Goal: Obtain resource: Download file/media

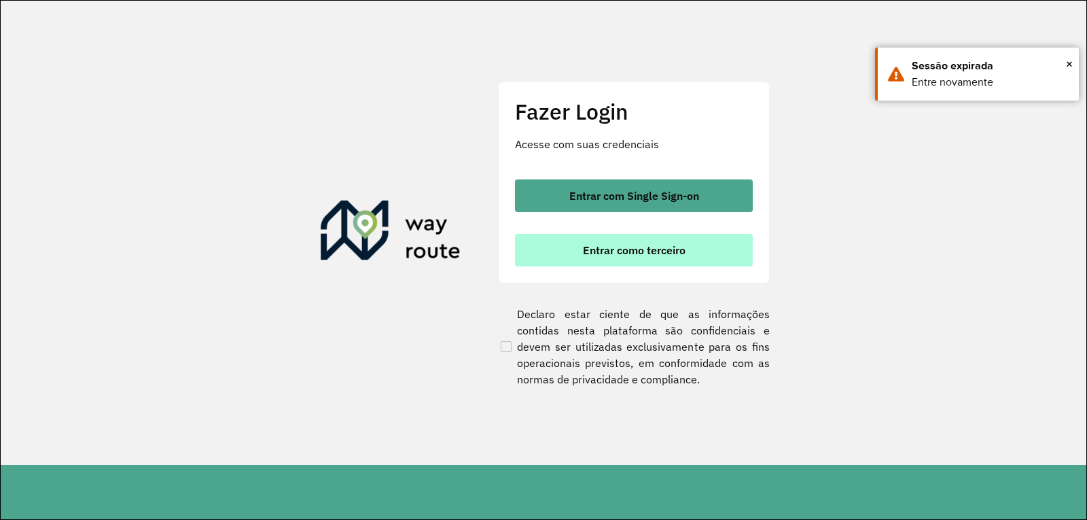
click at [597, 256] on span "Entrar como terceiro" at bounding box center [634, 250] width 103 height 11
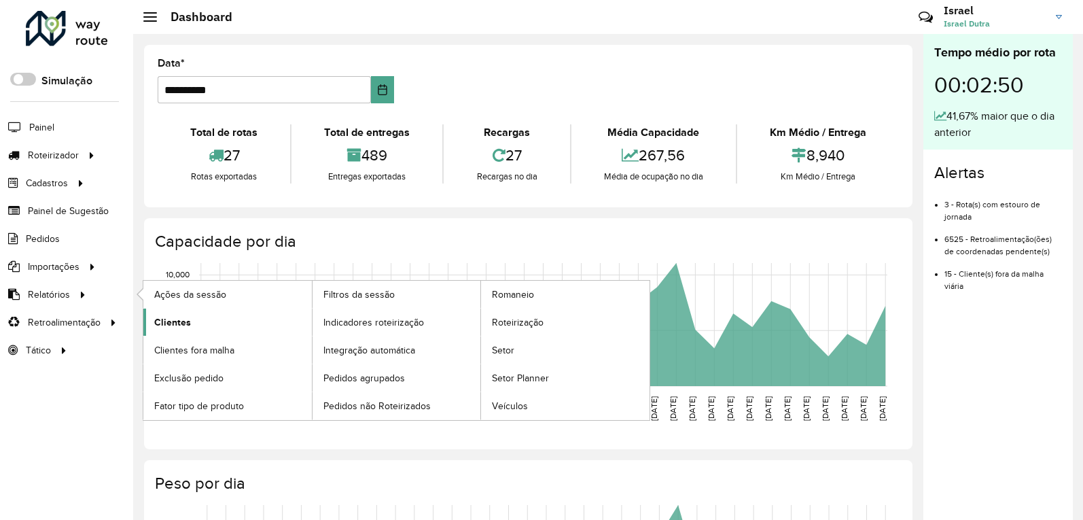
click at [187, 315] on span "Clientes" at bounding box center [172, 322] width 37 height 14
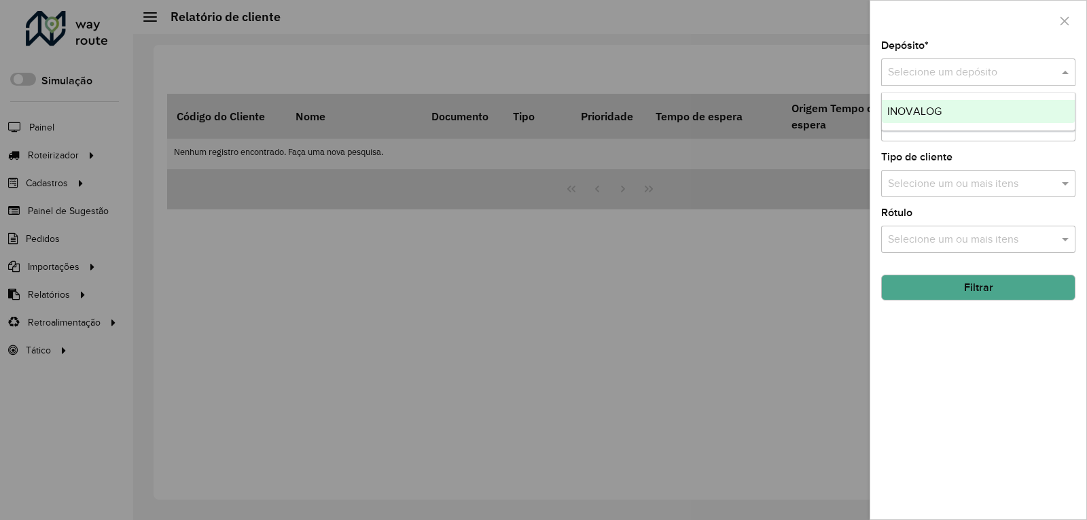
click at [932, 75] on input "text" at bounding box center [965, 73] width 154 height 16
click at [940, 114] on span "INOVALOG" at bounding box center [915, 111] width 54 height 12
click at [956, 290] on button "Filtrar" at bounding box center [978, 288] width 194 height 26
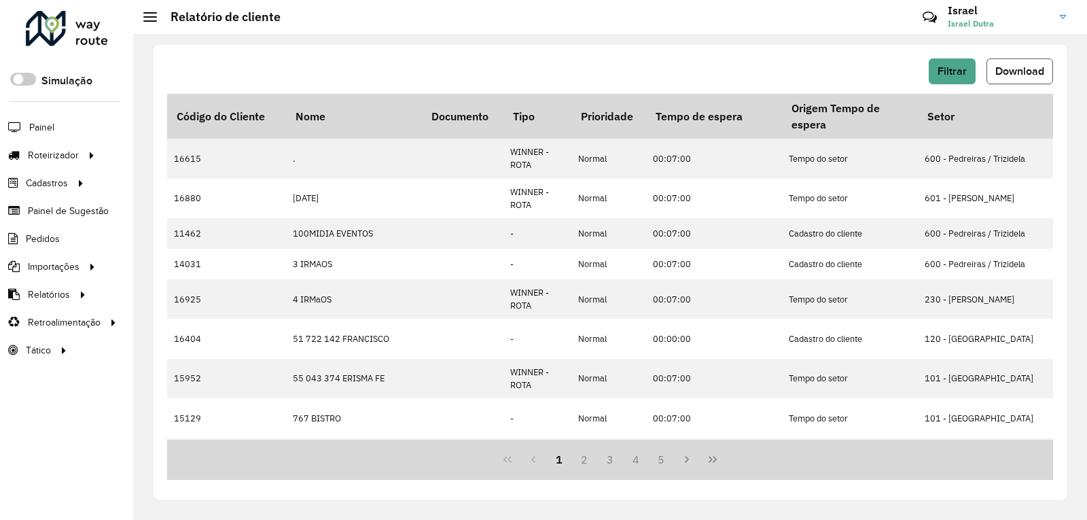
click at [1007, 72] on span "Download" at bounding box center [1020, 71] width 49 height 12
